Goal: Task Accomplishment & Management: Use online tool/utility

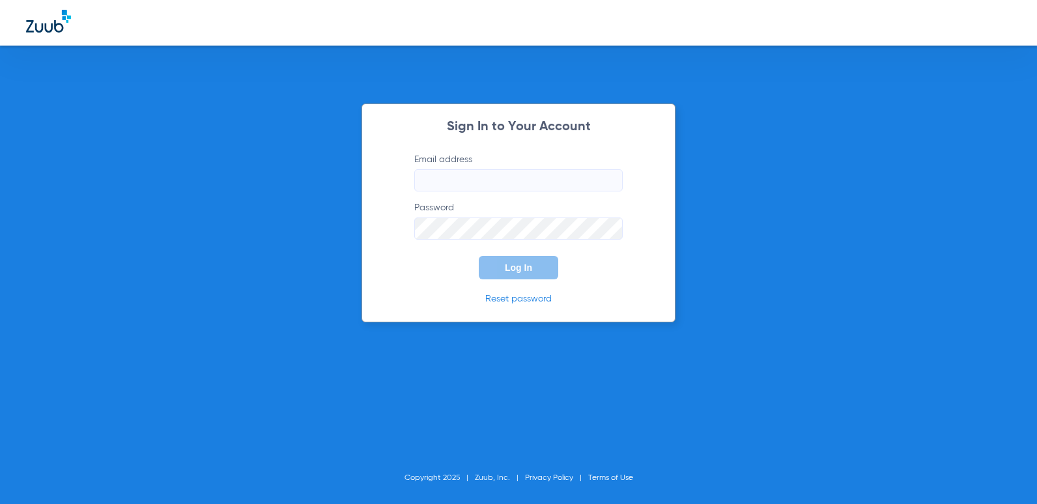
click at [492, 182] on input "Email address" at bounding box center [518, 180] width 208 height 22
type input "[EMAIL_ADDRESS][DOMAIN_NAME]"
click at [479, 256] on button "Log In" at bounding box center [518, 267] width 79 height 23
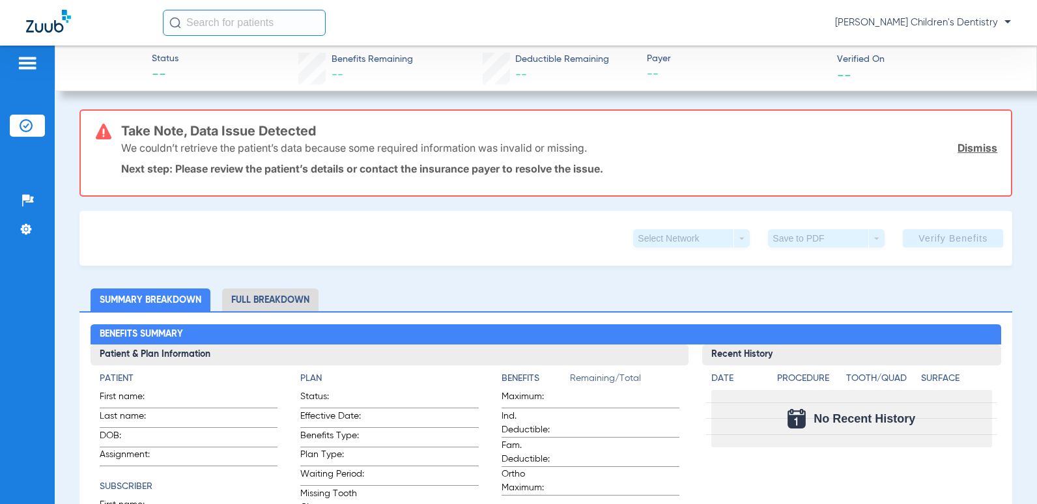
click at [266, 26] on input "text" at bounding box center [244, 23] width 163 height 26
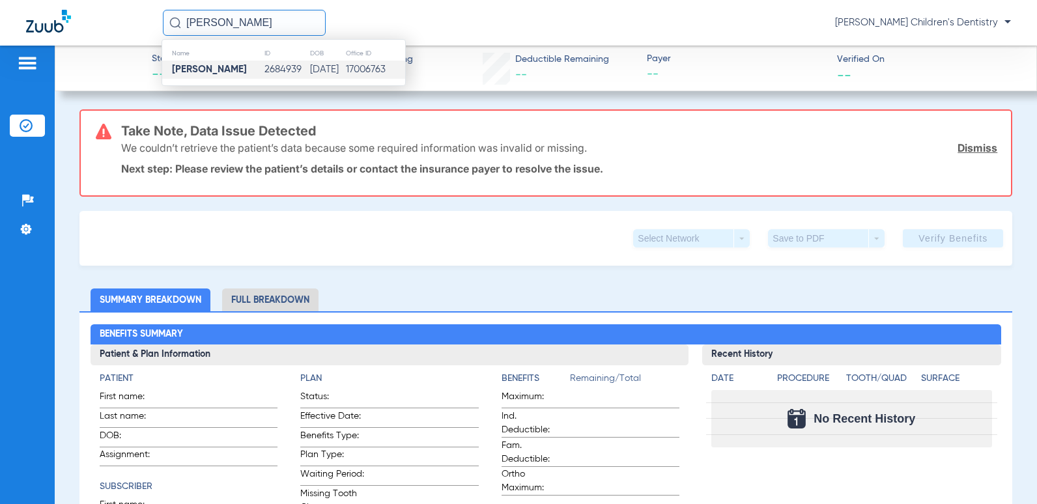
type input "[PERSON_NAME]"
click at [274, 68] on td "2684939" at bounding box center [287, 70] width 46 height 18
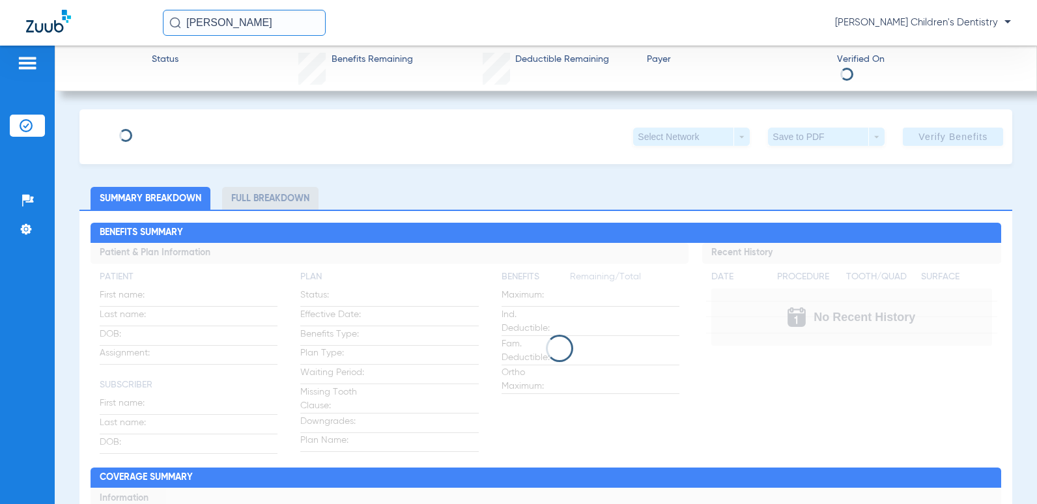
type input "[PERSON_NAME]"
type input "[DATE]"
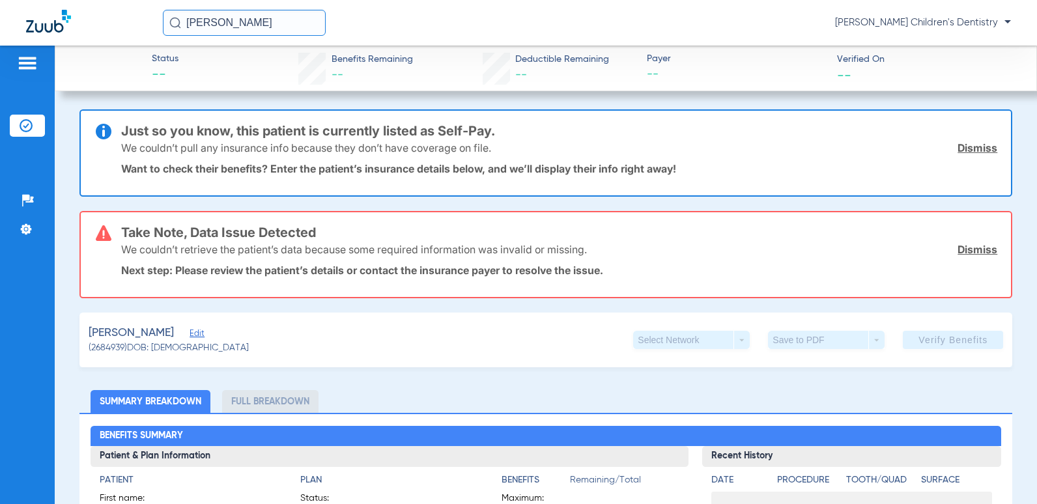
click at [967, 148] on link "Dismiss" at bounding box center [978, 147] width 40 height 13
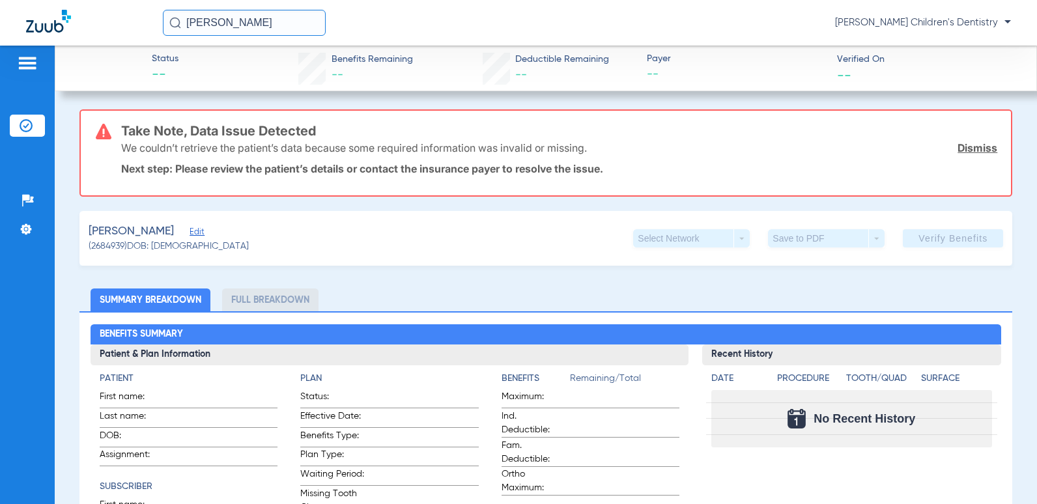
click at [970, 154] on link "Dismiss" at bounding box center [978, 147] width 40 height 13
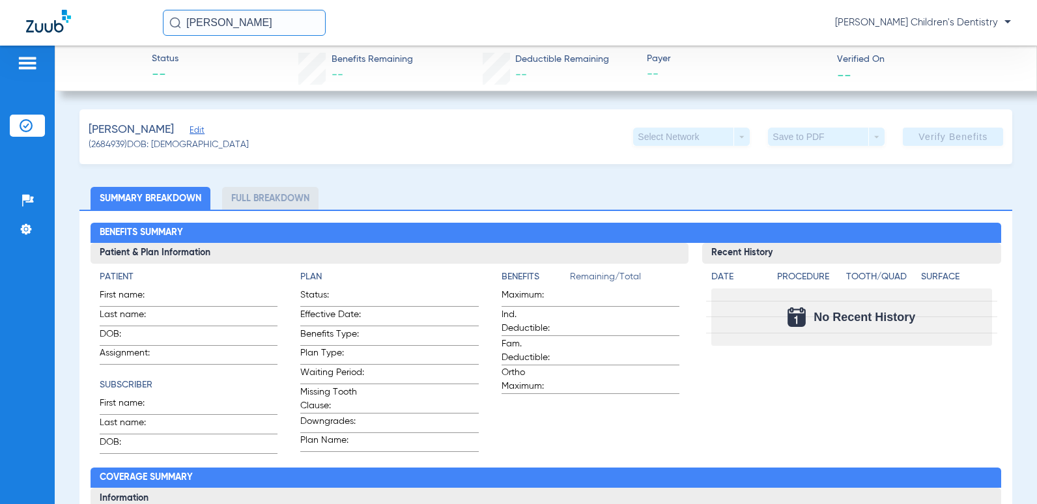
click at [192, 133] on span "Edit" at bounding box center [196, 132] width 12 height 12
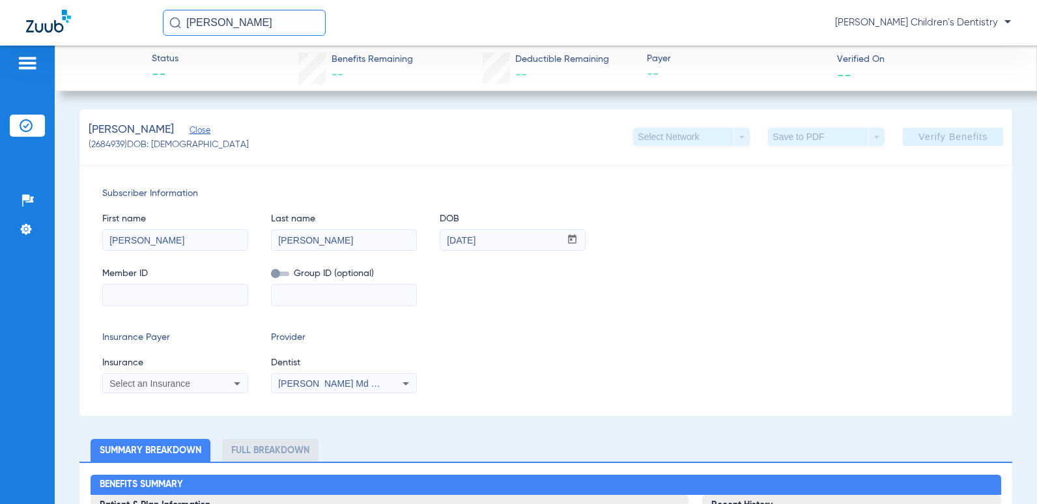
click at [150, 300] on input at bounding box center [175, 295] width 145 height 21
type input "971730253"
click at [168, 392] on mat-select "Select an Insurance" at bounding box center [175, 383] width 146 height 21
click at [169, 384] on span "Select an Insurance" at bounding box center [149, 384] width 81 height 10
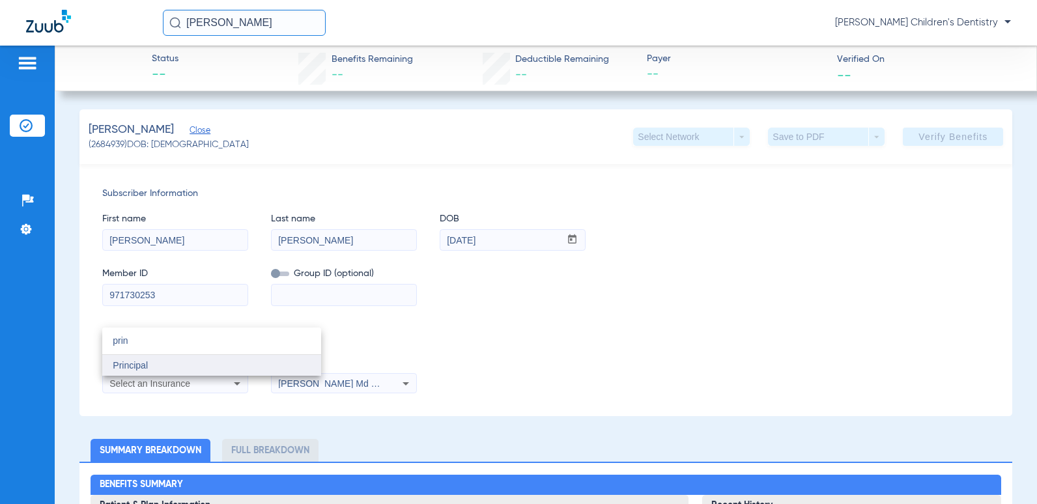
type input "prin"
click at [149, 362] on mat-option "Principal" at bounding box center [211, 365] width 219 height 21
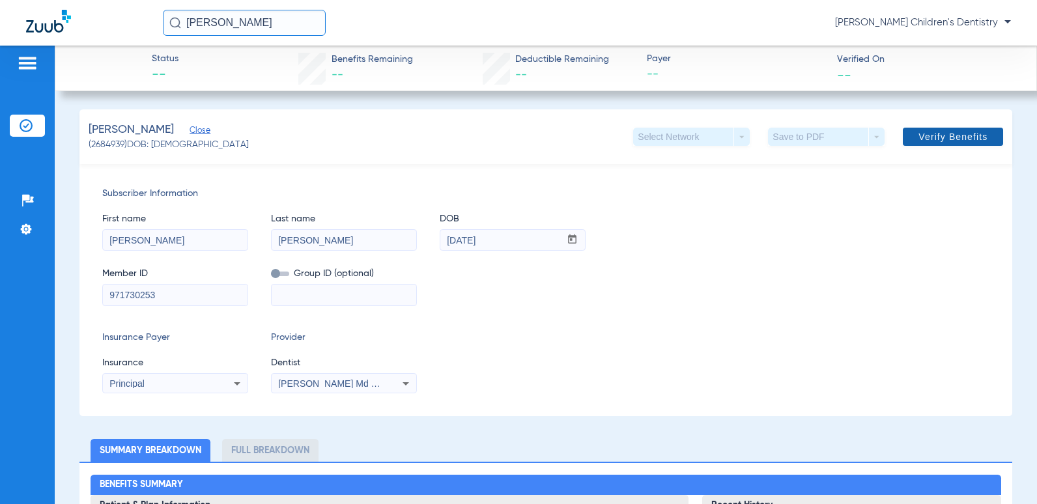
click at [925, 128] on span at bounding box center [953, 136] width 100 height 31
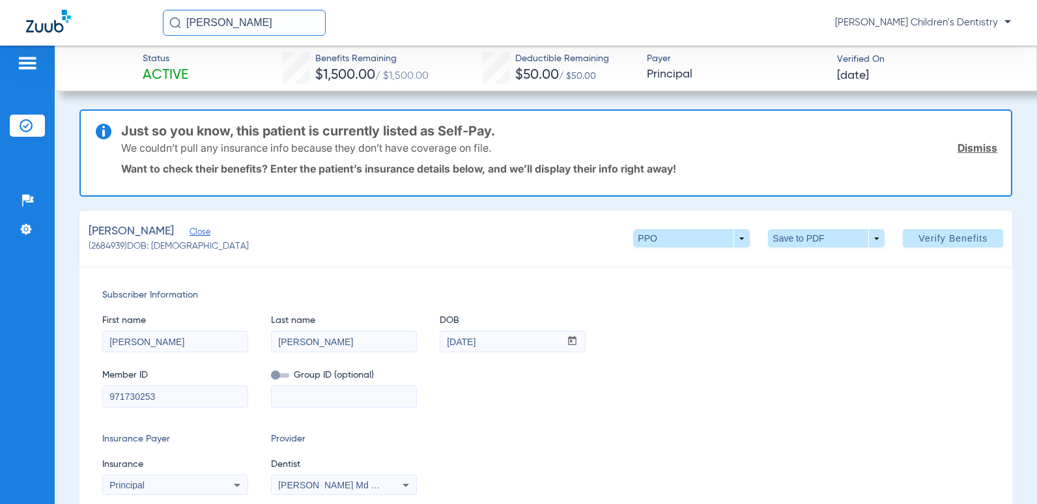
click at [966, 150] on link "Dismiss" at bounding box center [978, 147] width 40 height 13
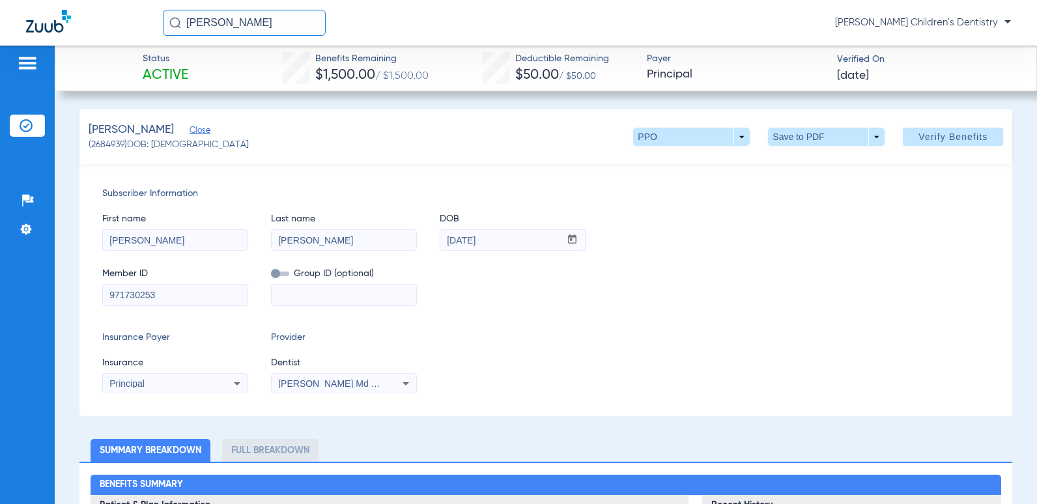
click at [199, 133] on span "Close" at bounding box center [196, 132] width 12 height 12
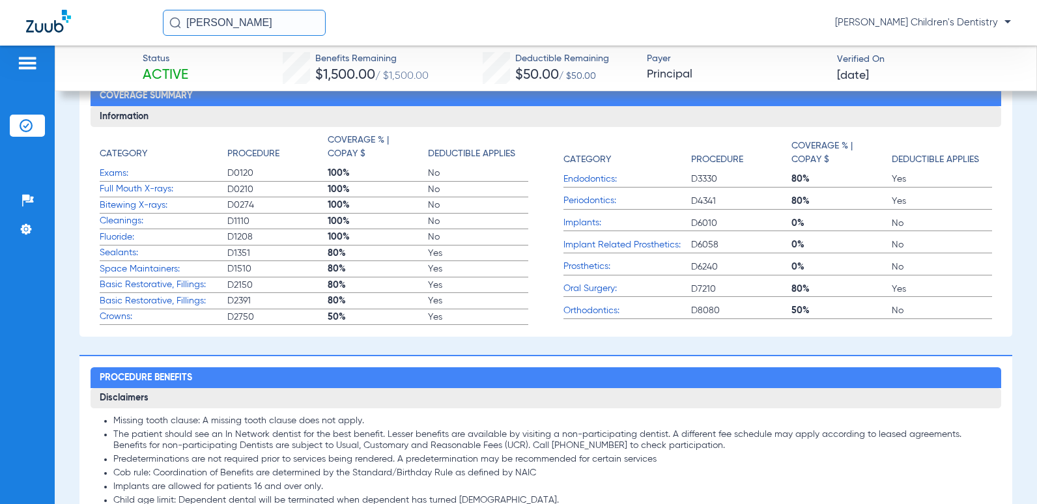
scroll to position [782, 0]
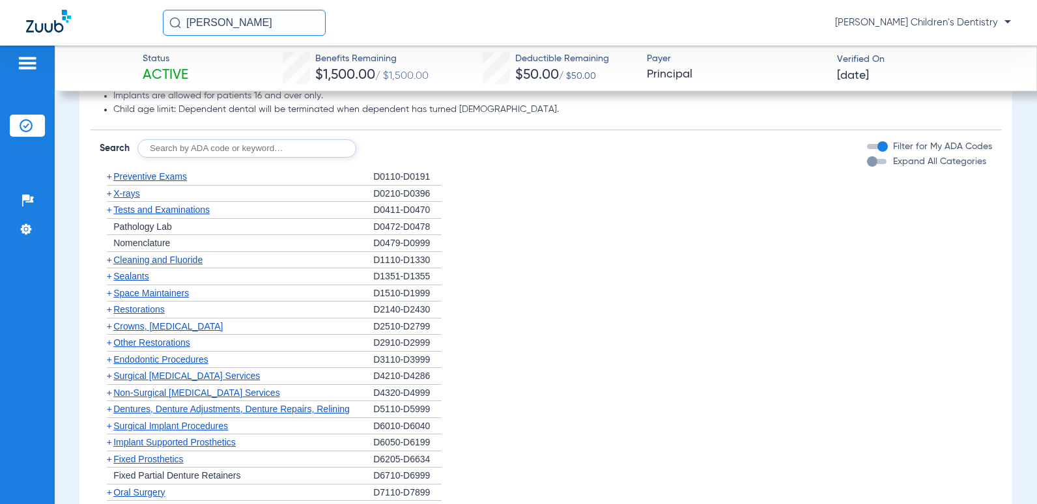
click at [175, 181] on span "Preventive Exams" at bounding box center [150, 176] width 74 height 10
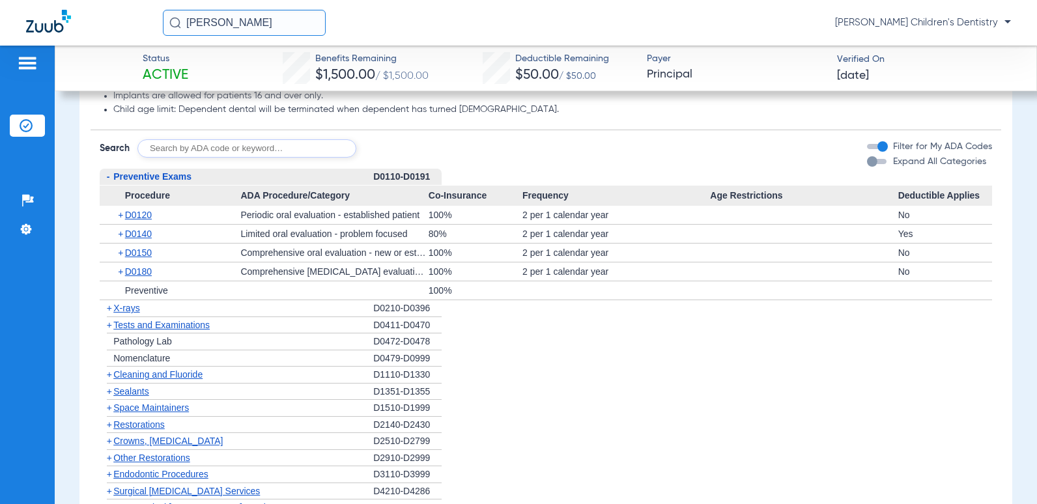
click at [173, 182] on span "Preventive Exams" at bounding box center [152, 176] width 78 height 10
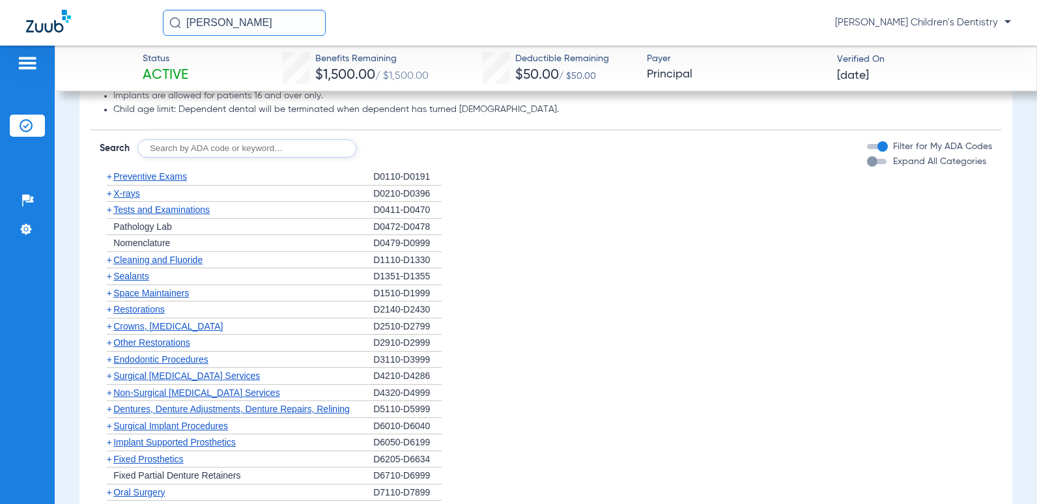
click at [134, 193] on span "X-rays" at bounding box center [126, 193] width 26 height 10
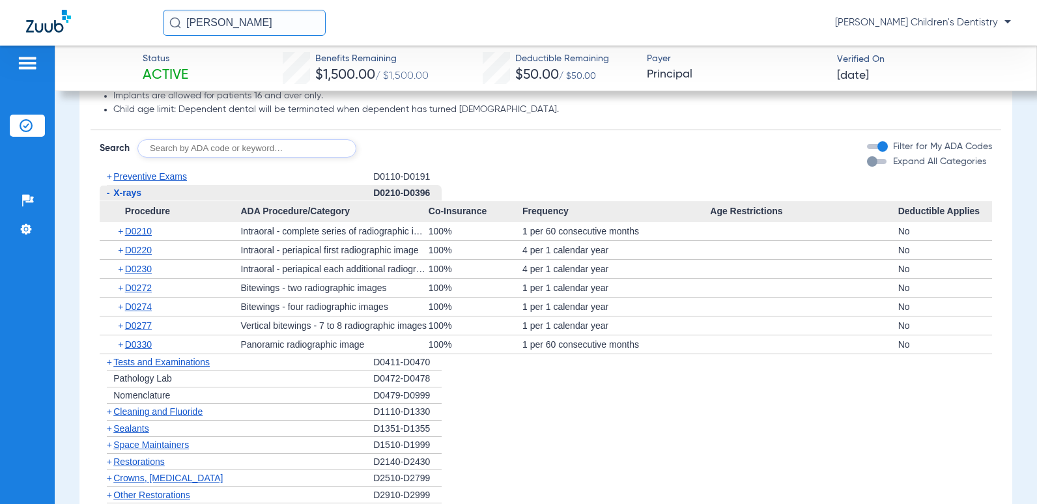
click at [134, 193] on span "X-rays" at bounding box center [127, 193] width 28 height 10
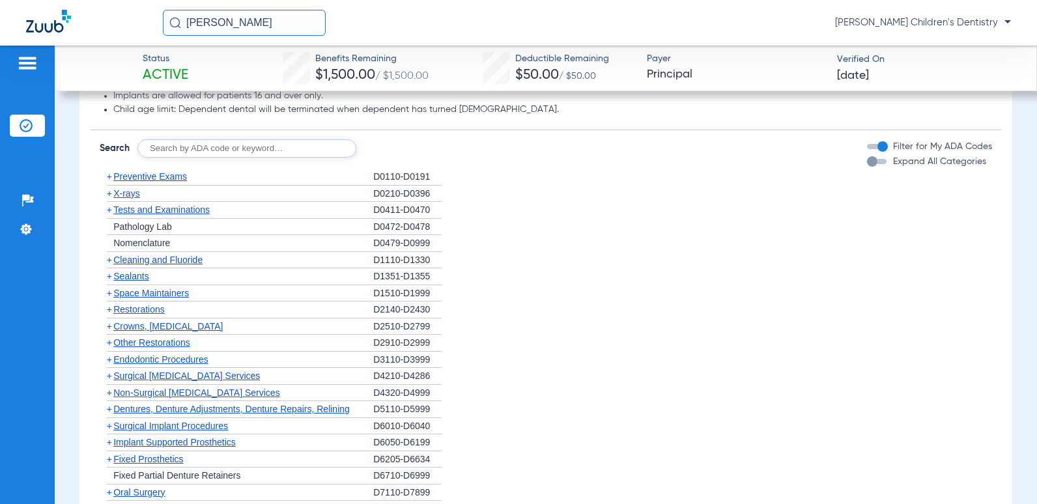
click at [148, 213] on span "Tests and Examinations" at bounding box center [161, 210] width 96 height 10
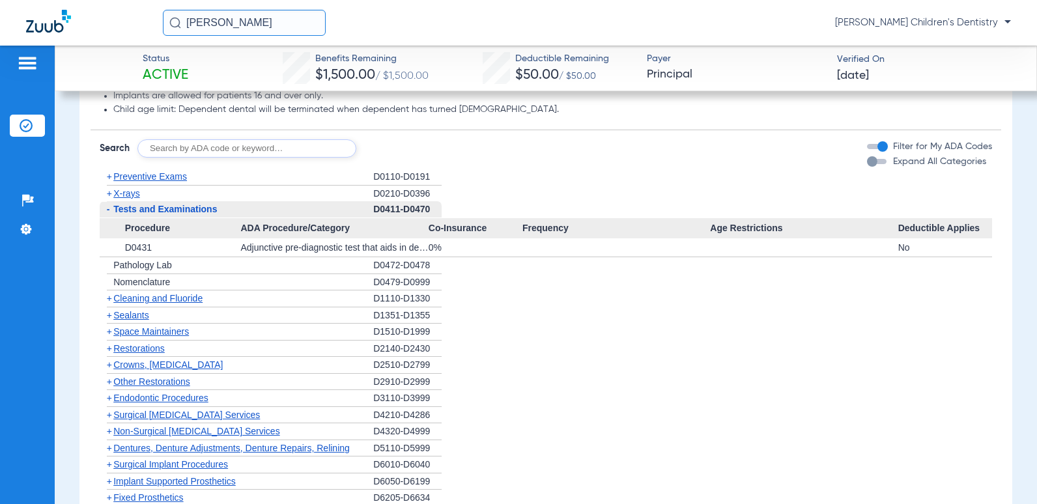
click at [148, 213] on span "Tests and Examinations" at bounding box center [165, 209] width 104 height 10
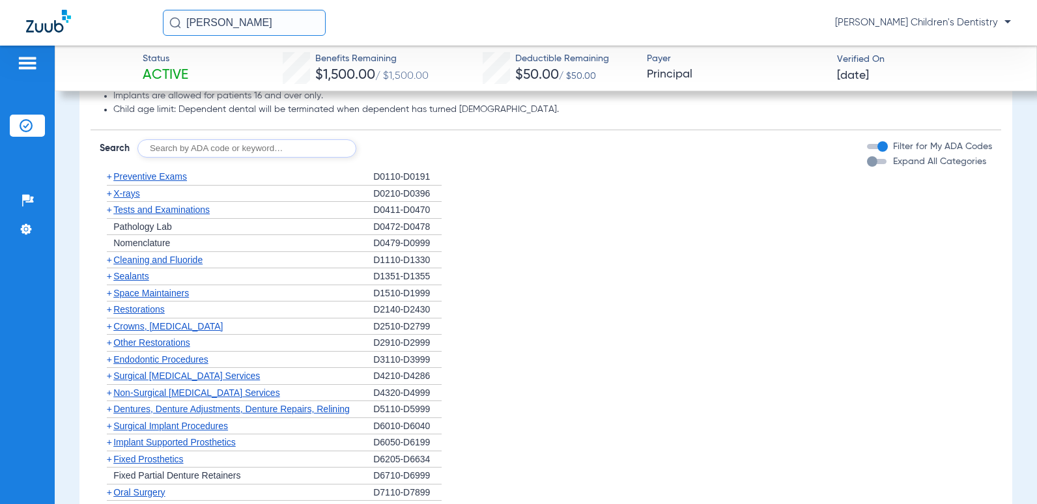
click at [184, 260] on span "Cleaning and Fluoride" at bounding box center [157, 260] width 89 height 10
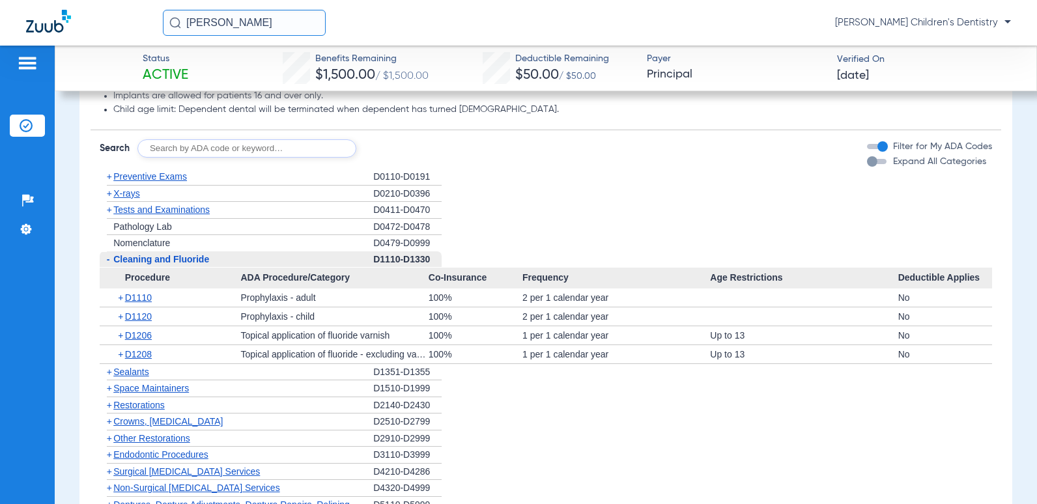
scroll to position [847, 0]
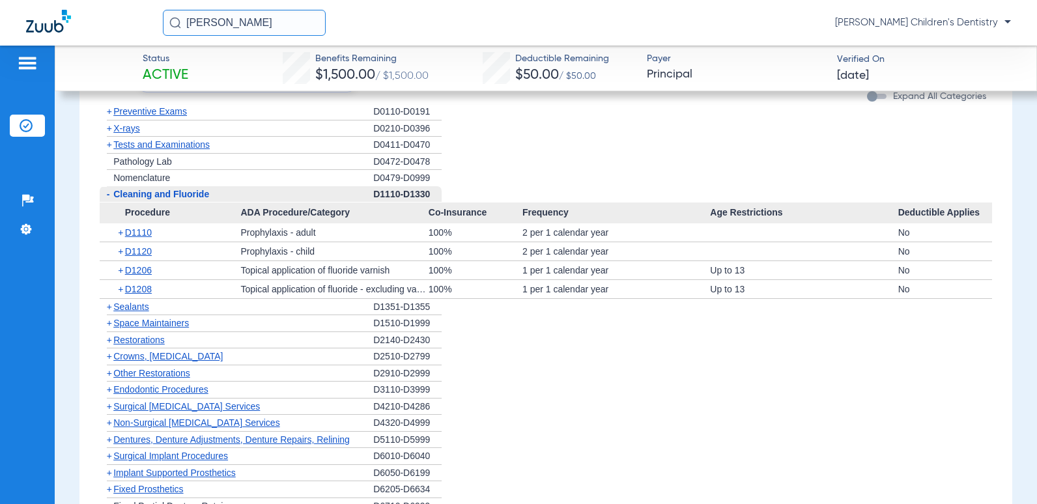
click at [203, 193] on span "Cleaning and Fluoride" at bounding box center [161, 194] width 96 height 10
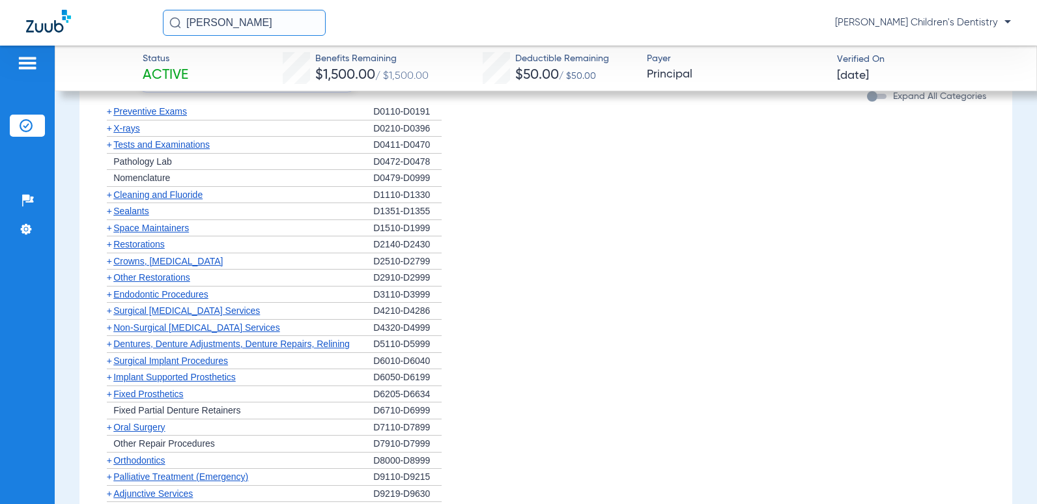
click at [137, 212] on span "Sealants" at bounding box center [130, 211] width 35 height 10
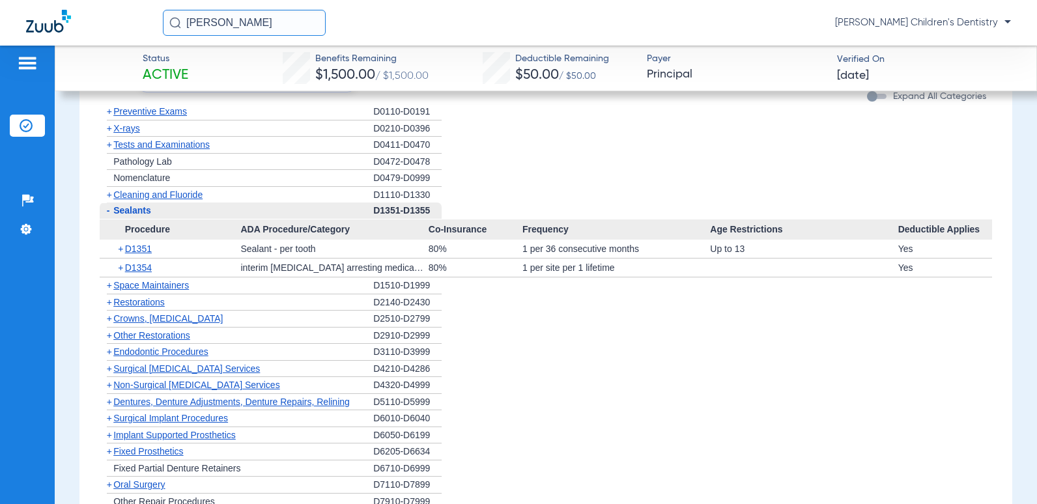
scroll to position [912, 0]
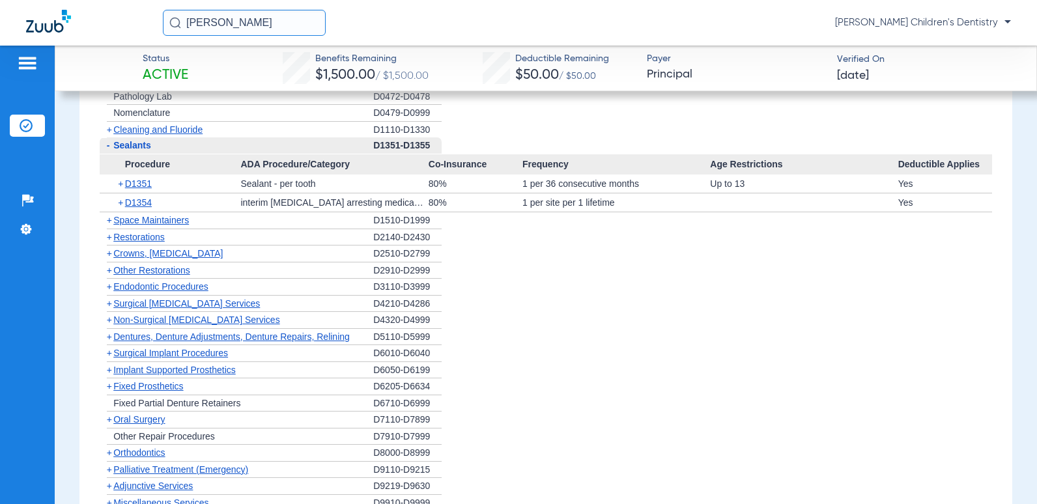
click at [148, 147] on span "Sealants" at bounding box center [132, 145] width 38 height 10
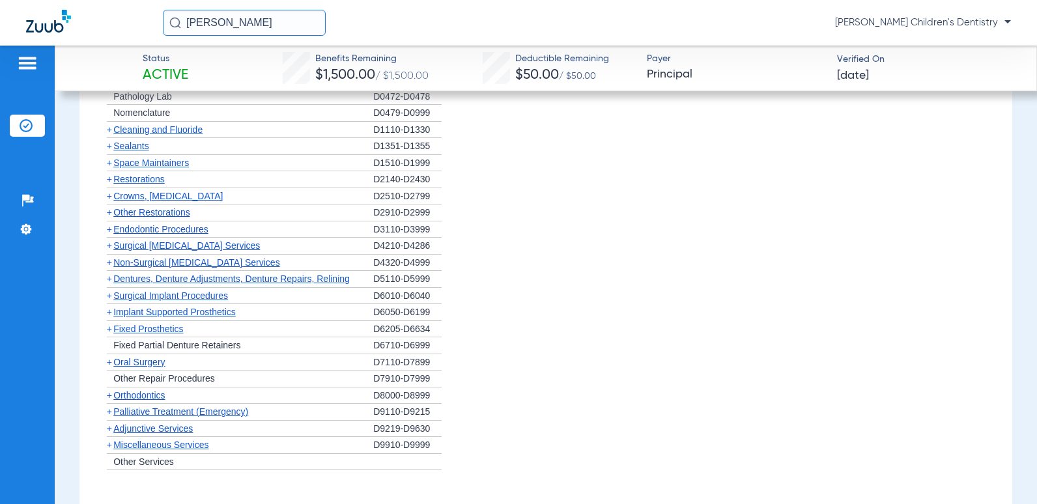
scroll to position [977, 0]
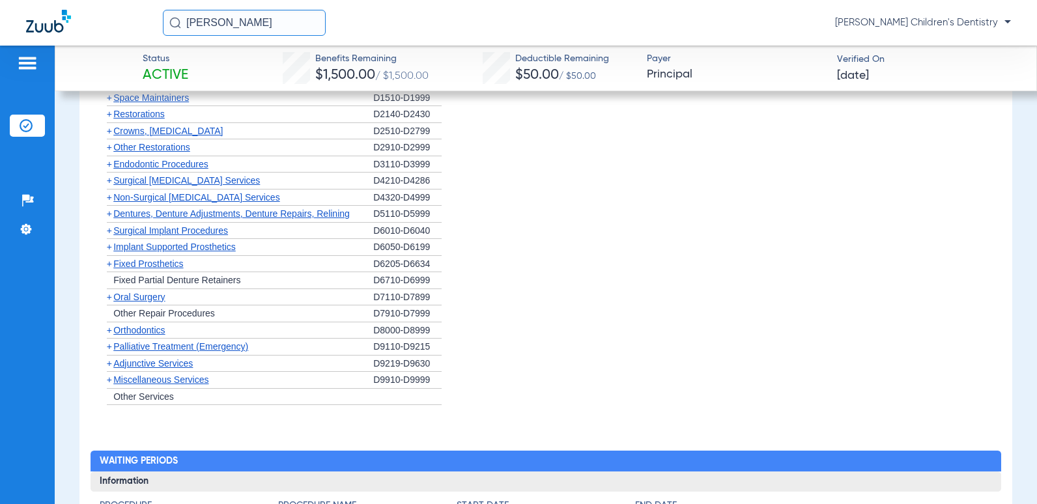
click at [179, 383] on span "Miscellaneous Services" at bounding box center [160, 380] width 95 height 10
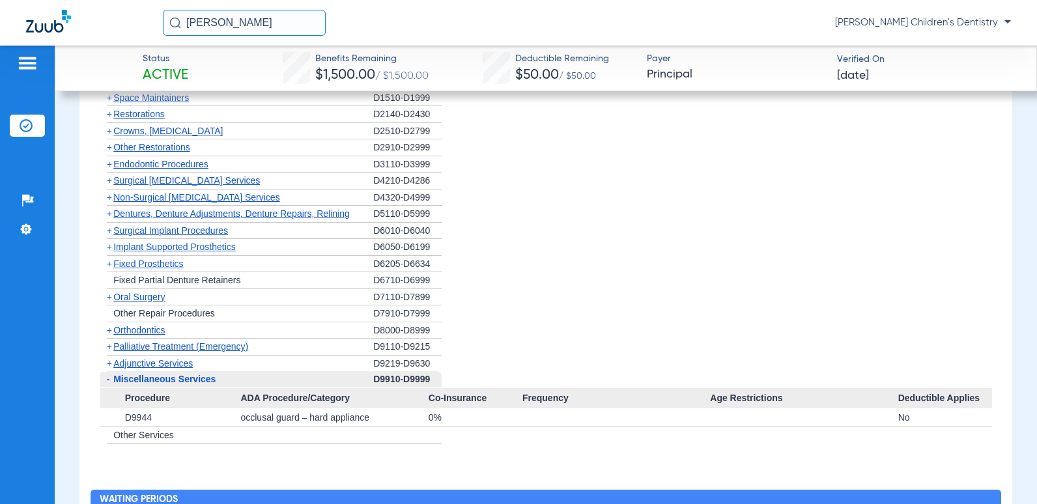
click at [179, 383] on span "Miscellaneous Services" at bounding box center [164, 379] width 102 height 10
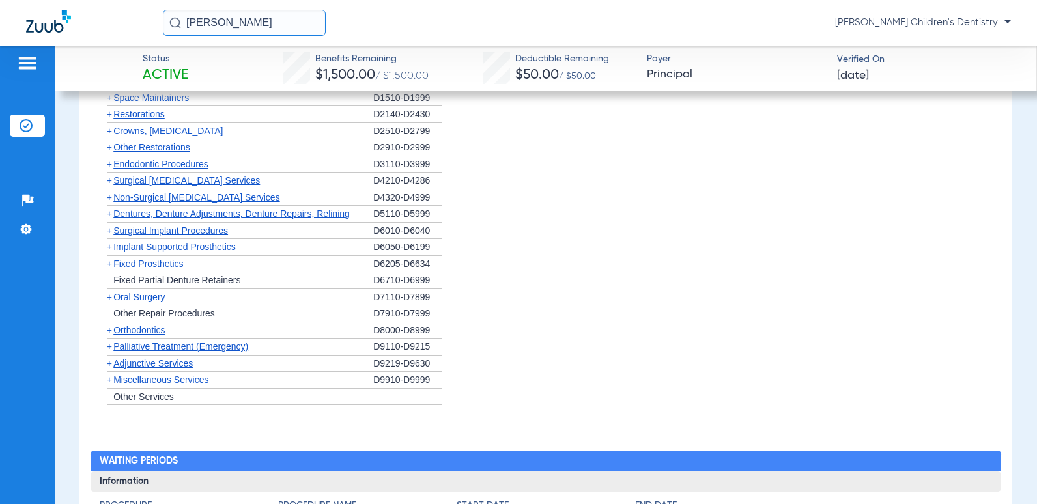
scroll to position [651, 0]
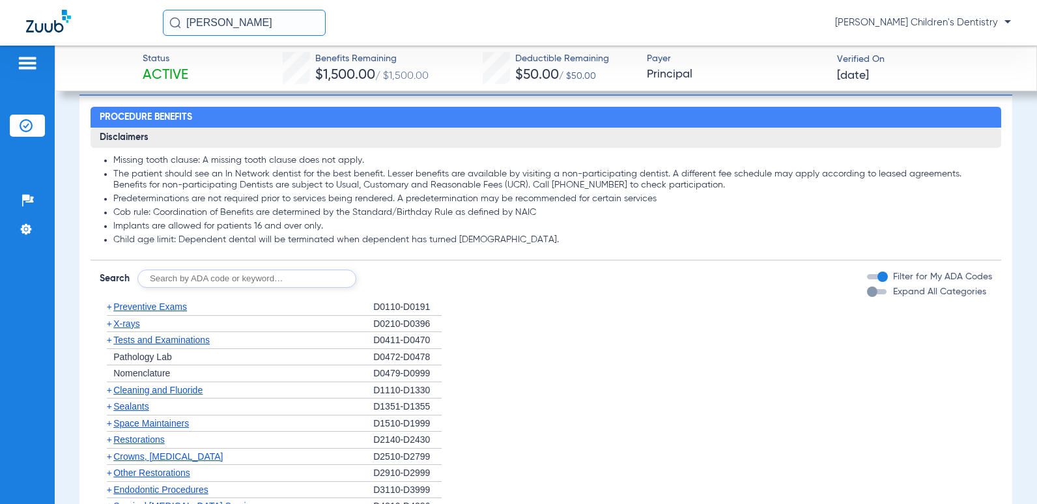
click at [205, 283] on input "text" at bounding box center [246, 279] width 219 height 18
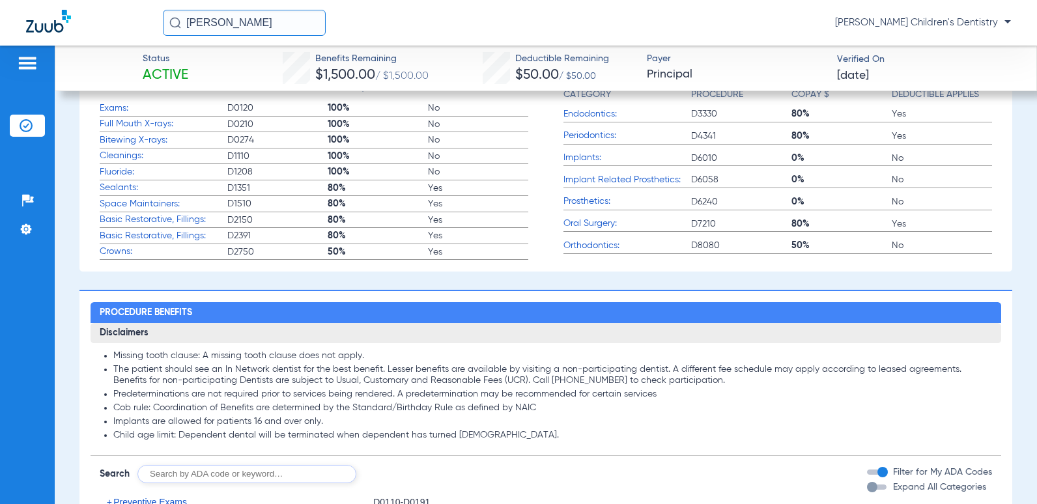
scroll to position [717, 0]
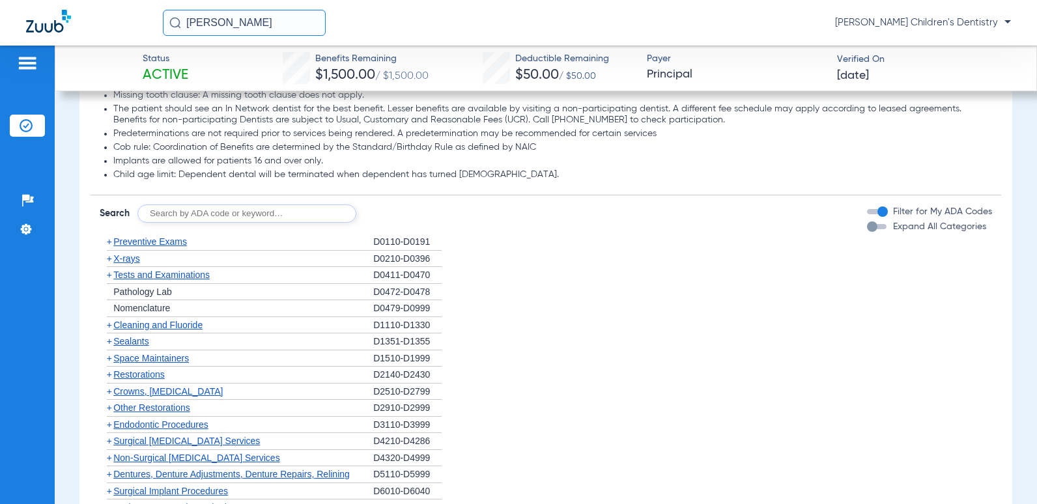
click at [242, 216] on input "text" at bounding box center [246, 214] width 219 height 18
type input "D9310"
click at [420, 221] on button "Search" at bounding box center [404, 214] width 51 height 18
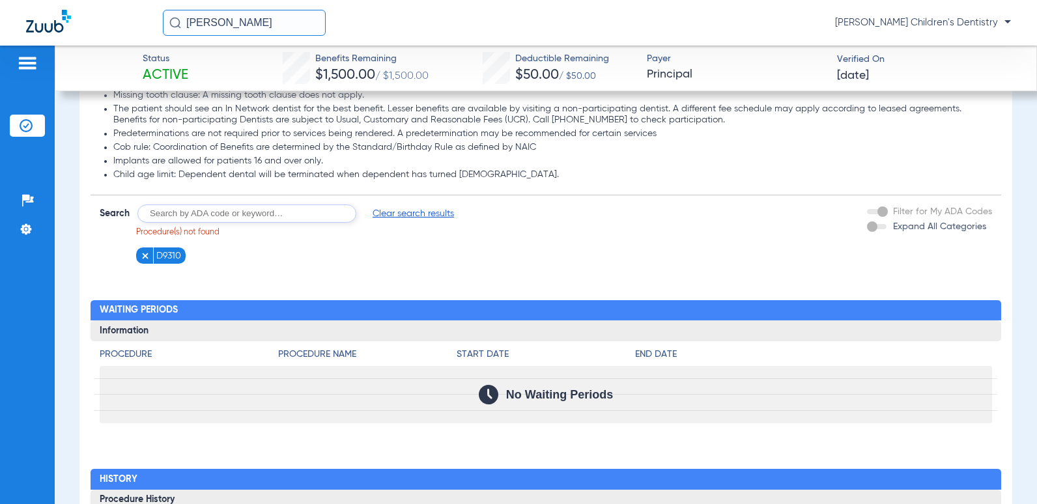
click at [141, 259] on img at bounding box center [145, 255] width 9 height 9
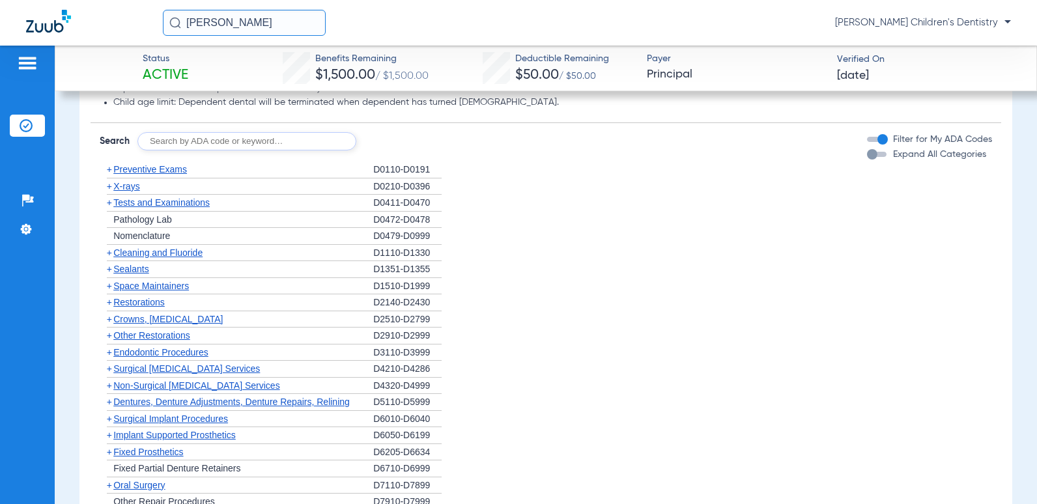
scroll to position [984, 0]
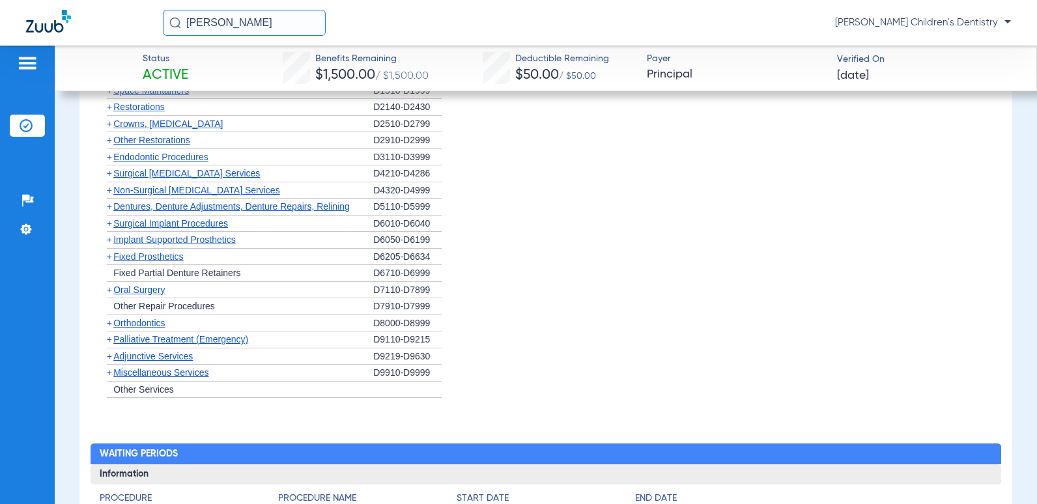
click at [167, 360] on span "Adjunctive Services" at bounding box center [152, 356] width 79 height 10
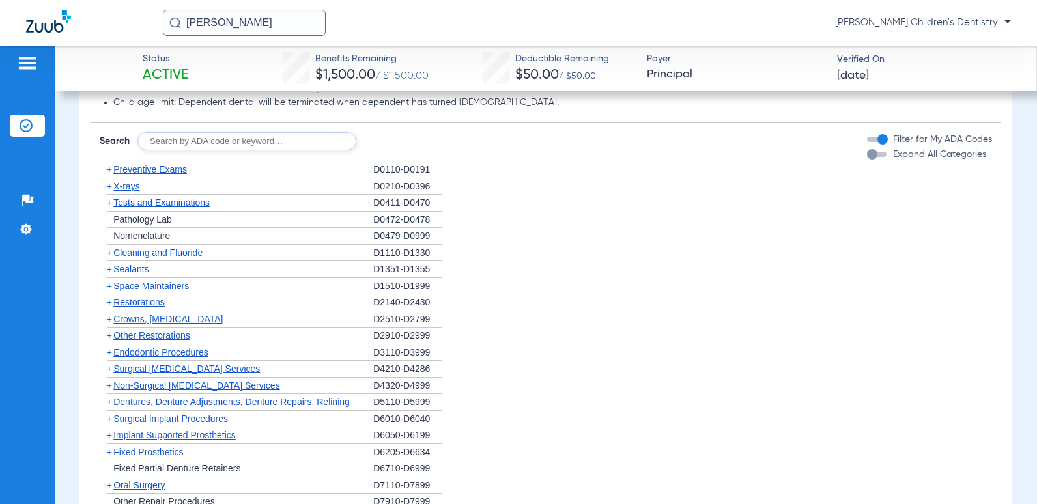
scroll to position [659, 0]
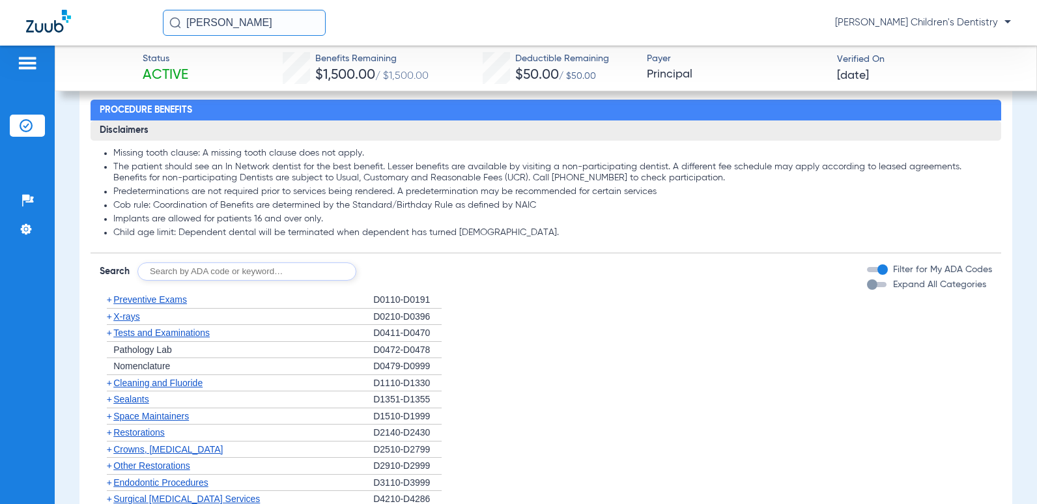
click at [261, 271] on input "text" at bounding box center [246, 272] width 219 height 18
type input "D9310"
click button "Search" at bounding box center [404, 272] width 51 height 18
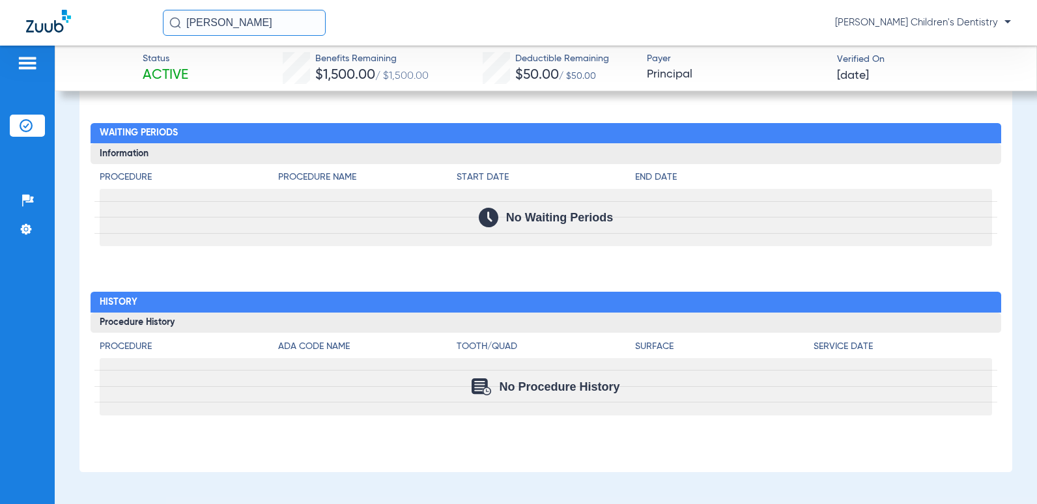
scroll to position [504, 0]
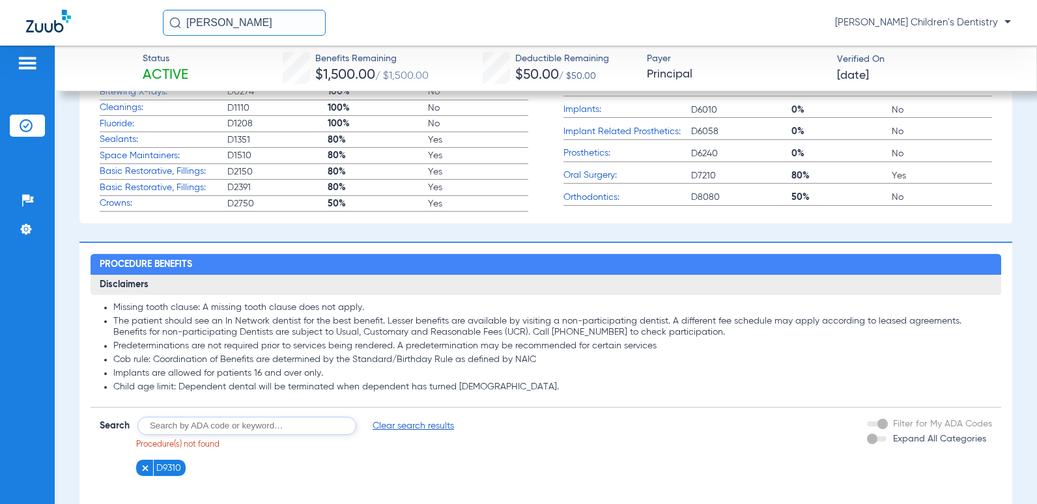
click at [216, 27] on input "[PERSON_NAME]" at bounding box center [244, 23] width 163 height 26
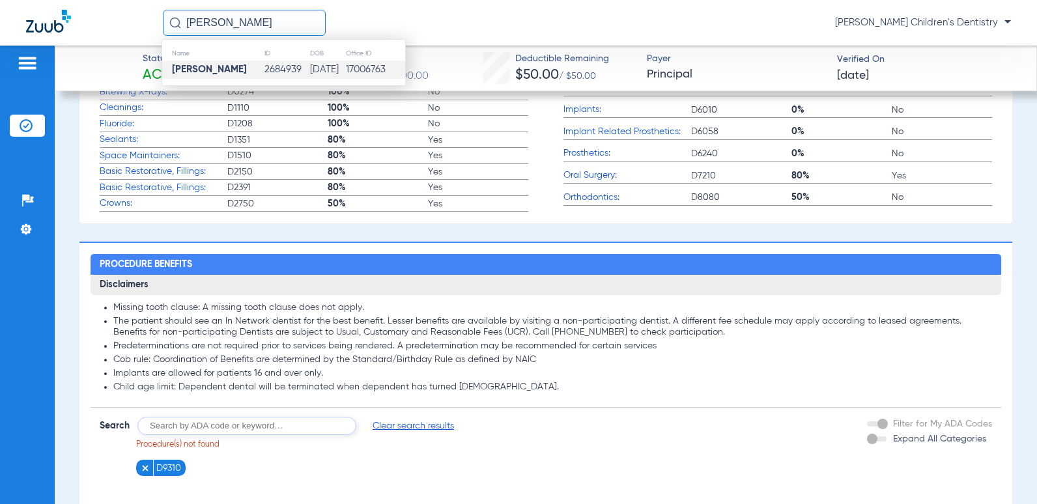
click at [216, 27] on input "[PERSON_NAME]" at bounding box center [244, 23] width 163 height 26
type input "[PERSON_NAME]"
click at [264, 73] on td "2685099" at bounding box center [287, 70] width 46 height 18
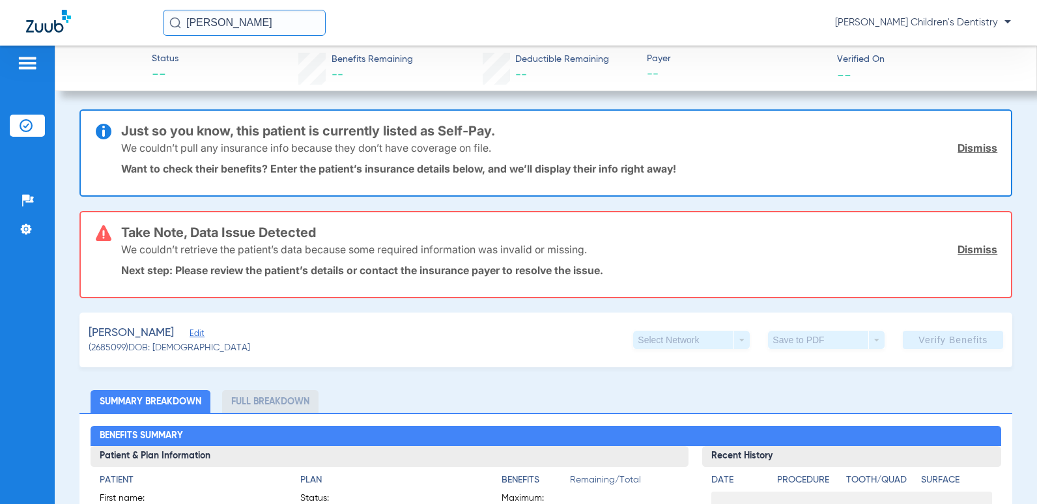
click at [973, 148] on link "Dismiss" at bounding box center [978, 147] width 40 height 13
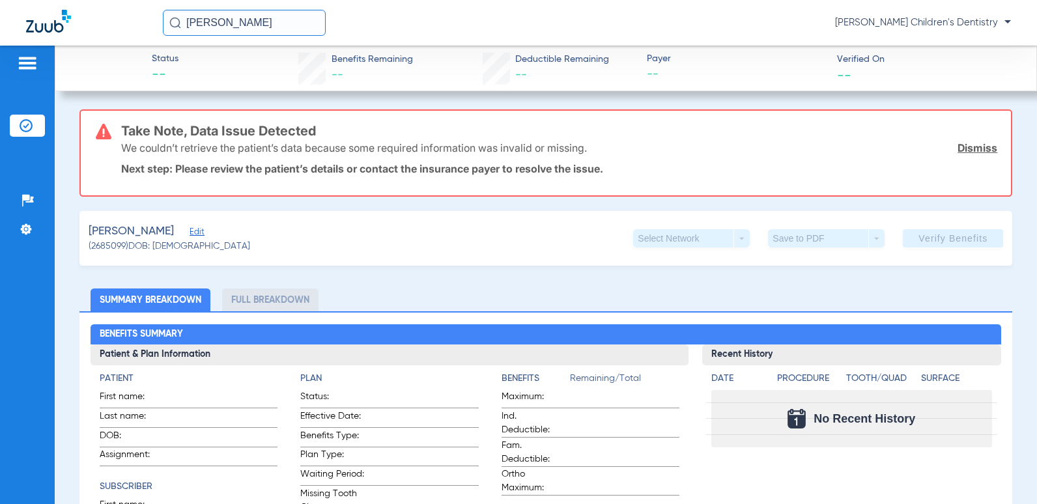
click at [190, 231] on span "Edit" at bounding box center [196, 233] width 12 height 12
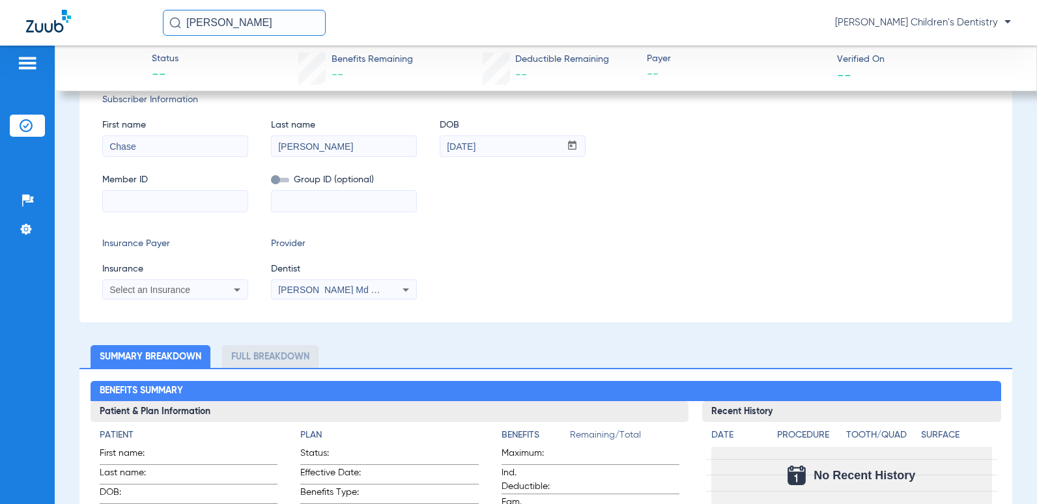
scroll to position [130, 0]
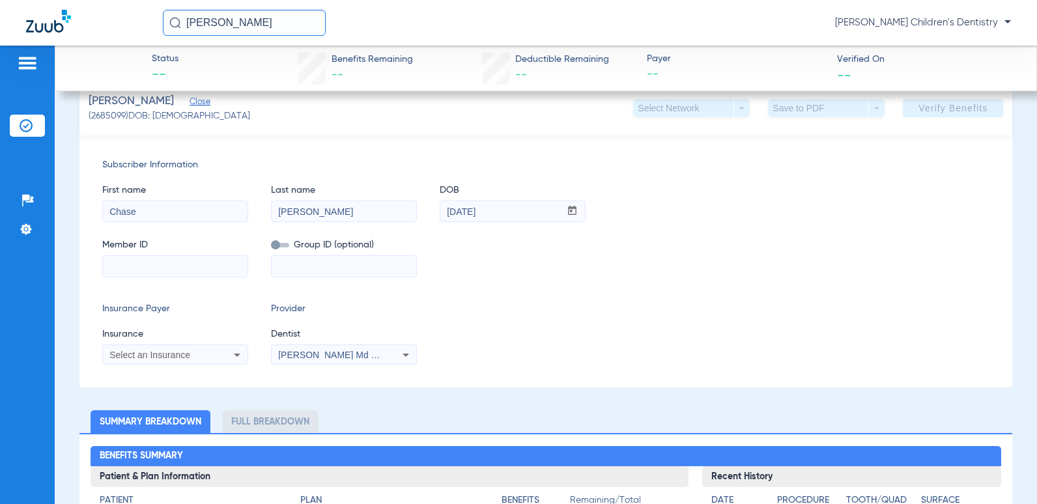
click at [205, 263] on input at bounding box center [175, 266] width 145 height 21
type input "971730253"
click at [132, 354] on span "Select an Insurance" at bounding box center [149, 355] width 81 height 10
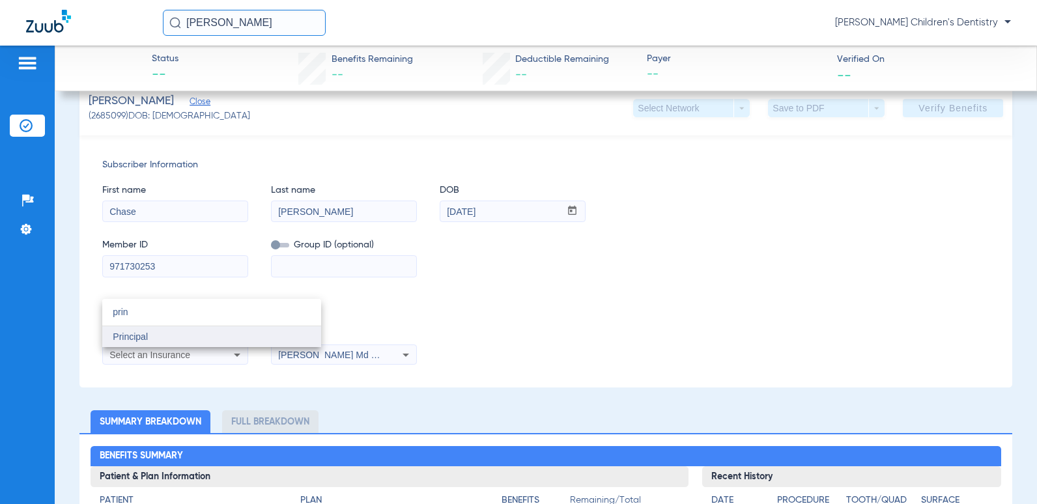
type input "prin"
click at [149, 343] on mat-option "Principal" at bounding box center [211, 336] width 219 height 21
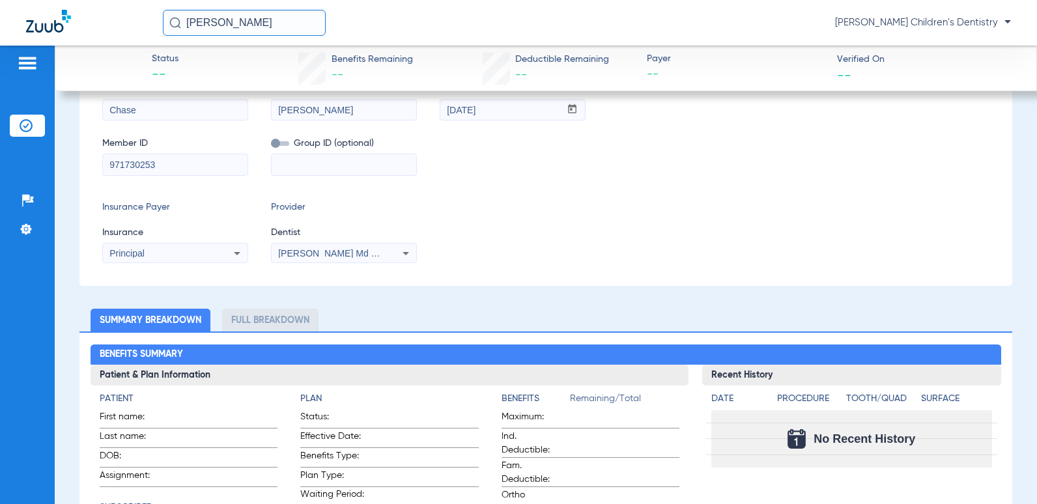
scroll to position [29, 0]
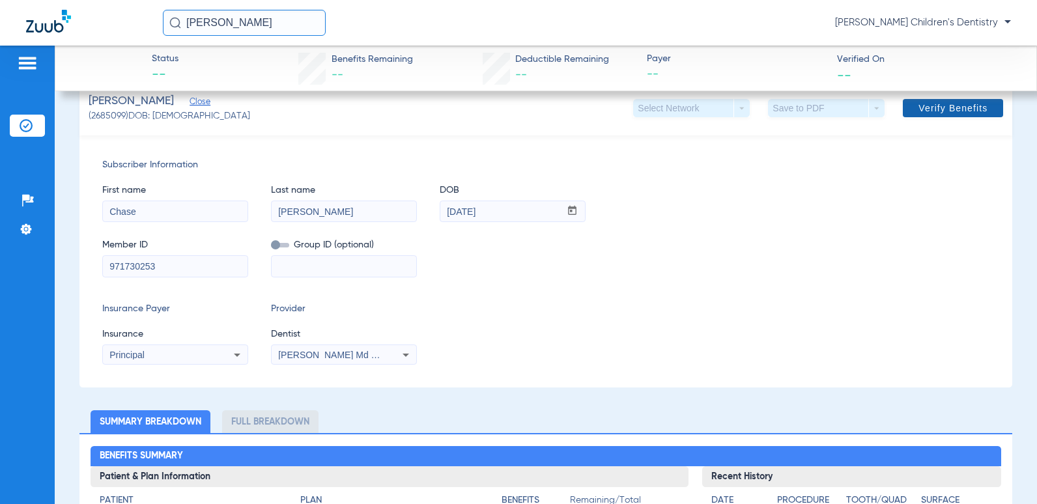
click at [930, 109] on span "Verify Benefits" at bounding box center [953, 108] width 69 height 10
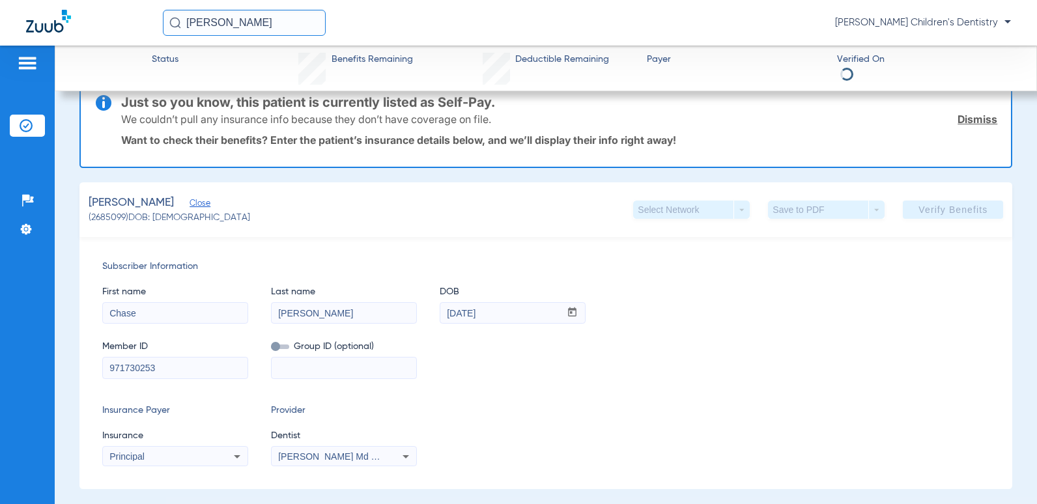
scroll to position [130, 0]
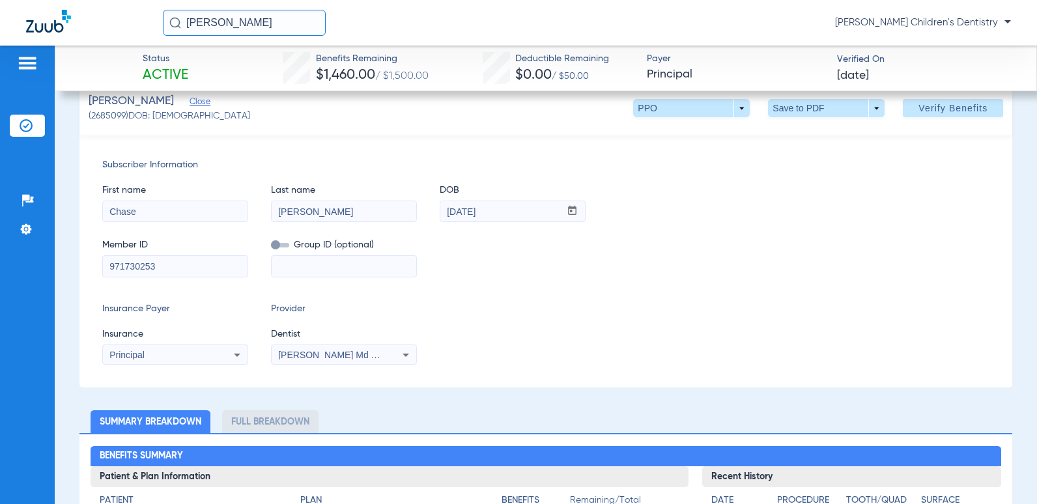
click at [190, 106] on span "Close" at bounding box center [196, 103] width 12 height 12
